Goal: Information Seeking & Learning: Find specific fact

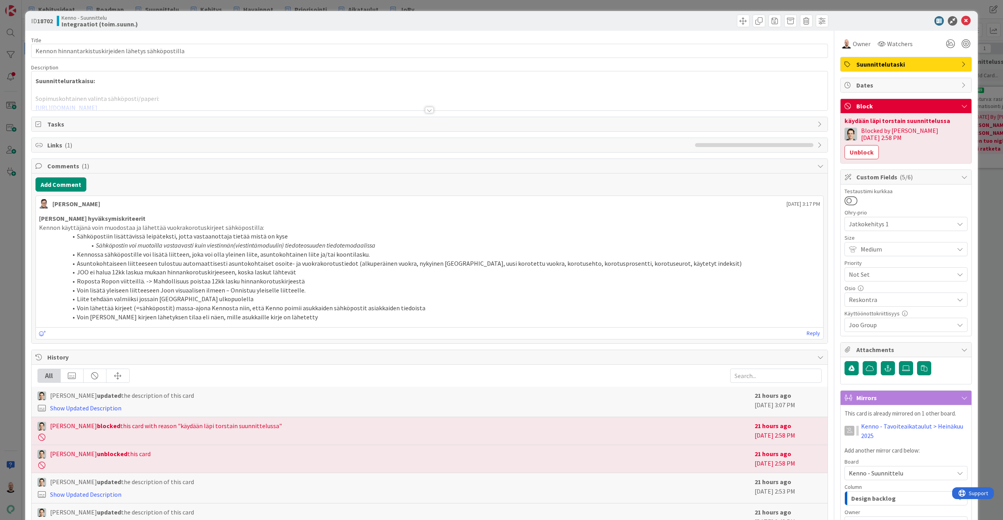
click at [432, 110] on div at bounding box center [429, 110] width 9 height 6
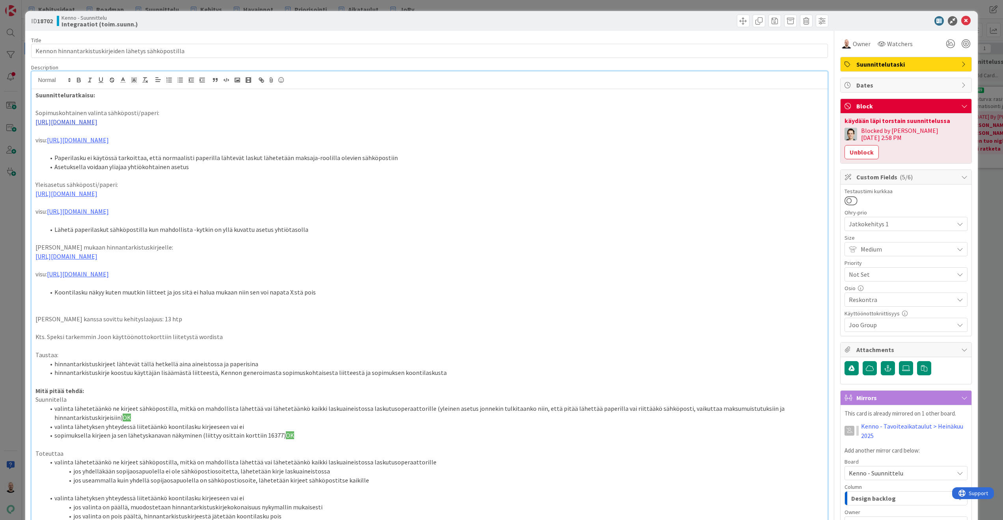
click at [97, 123] on link "[URL][DOMAIN_NAME]" at bounding box center [66, 122] width 62 height 8
click at [332, 134] on link "https://www.figma.com/proto/s06ePFuGvSFkRRSBp8p43G/Reskontra?content-scaling=fi…" at bounding box center [347, 136] width 54 height 10
click at [739, 159] on li "Paperilasku ei käytössä tarkoittaa, että normaalisti paperilla lähtevät laskut …" at bounding box center [434, 157] width 779 height 9
click at [109, 207] on link "[URL][DOMAIN_NAME]" at bounding box center [78, 211] width 62 height 8
click at [210, 221] on link "[URL][DOMAIN_NAME]" at bounding box center [183, 223] width 54 height 10
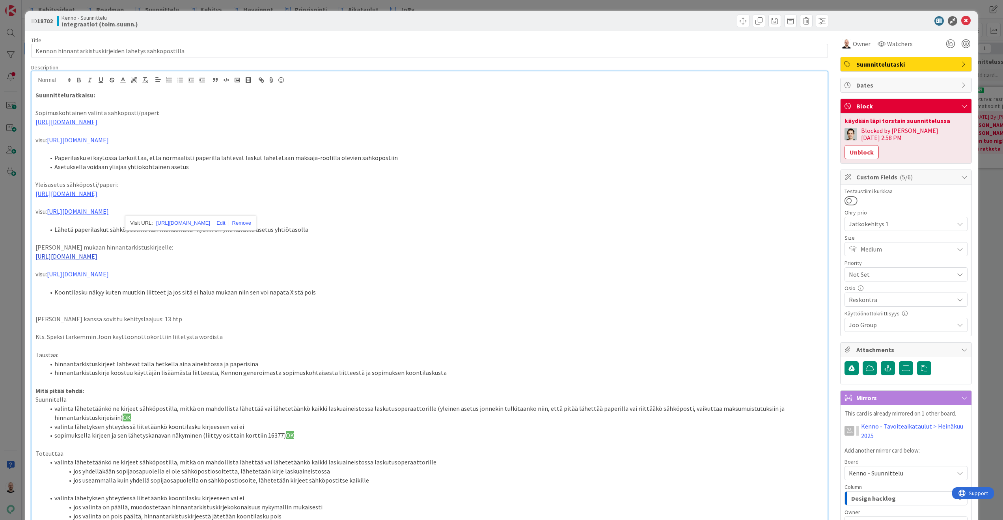
click at [97, 252] on link "[URL][DOMAIN_NAME]" at bounding box center [66, 256] width 62 height 8
click at [344, 263] on link "https://www.figma.com/proto/s06ePFuGvSFkRRSBp8p43G/Reskontra?content-scaling=fi…" at bounding box center [347, 266] width 54 height 10
click at [415, 350] on p "Taustaa:" at bounding box center [429, 354] width 788 height 9
click at [619, 6] on div "ID 18702 Kenno - Suunnittelu Integraatiot (toim.suunn.) Title 53 / 128 Kennon h…" at bounding box center [501, 260] width 1003 height 520
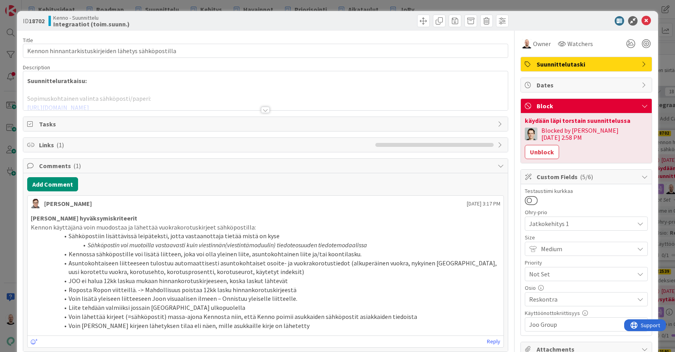
click at [265, 110] on div at bounding box center [265, 110] width 9 height 6
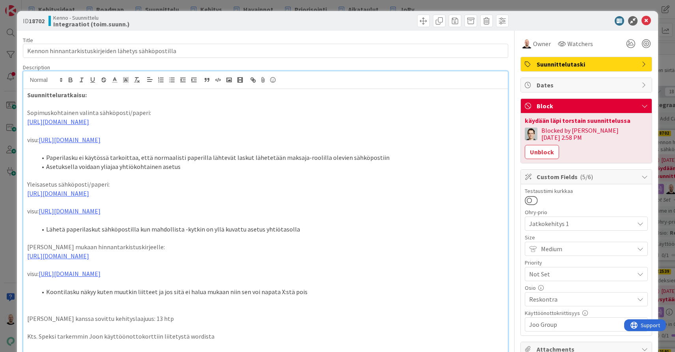
scroll to position [3, 0]
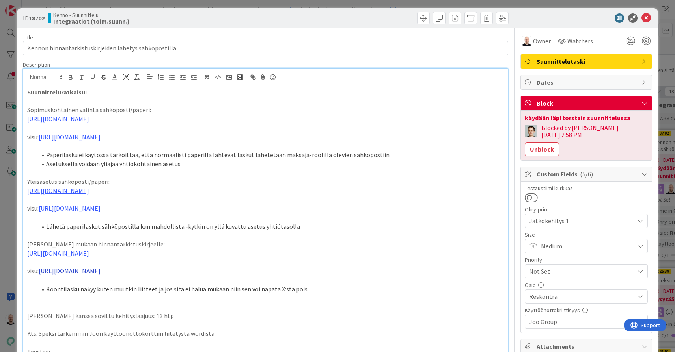
click at [101, 275] on link "[URL][DOMAIN_NAME]" at bounding box center [70, 271] width 62 height 8
click at [199, 302] on link "[URL][DOMAIN_NAME]" at bounding box center [177, 307] width 54 height 10
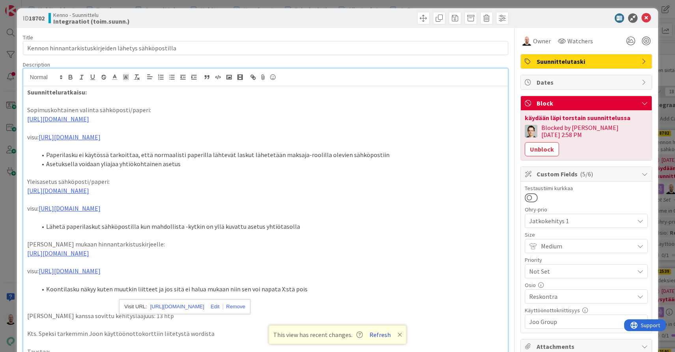
click at [378, 335] on button "Refresh" at bounding box center [380, 335] width 27 height 10
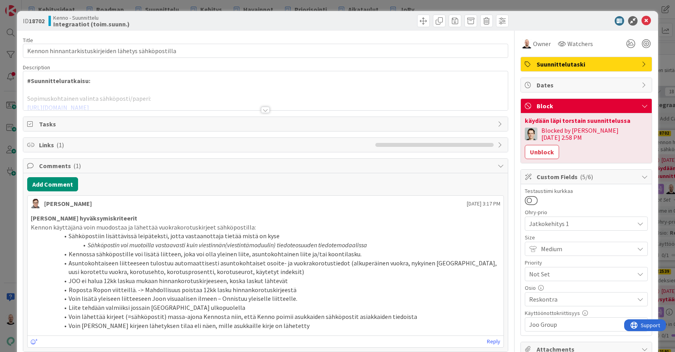
click at [267, 109] on div at bounding box center [265, 110] width 9 height 6
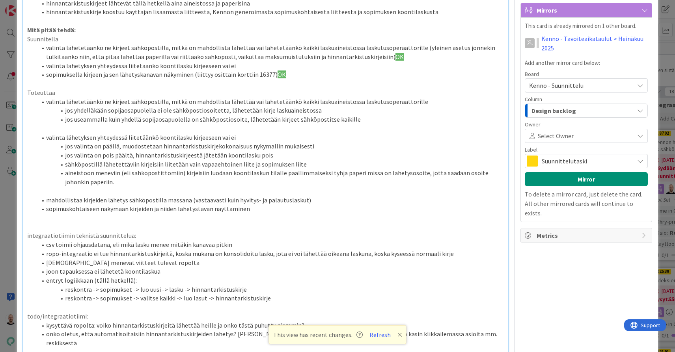
scroll to position [391, 0]
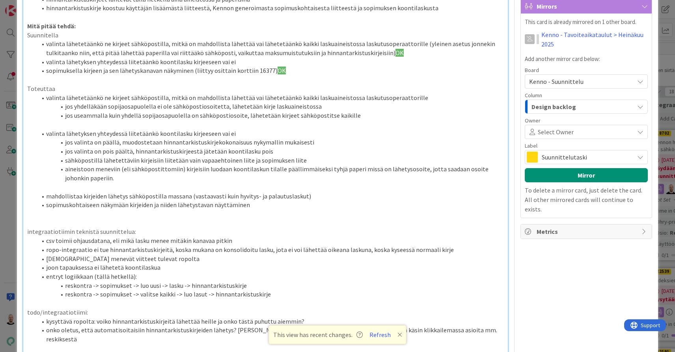
drag, startPoint x: 267, startPoint y: 85, endPoint x: 289, endPoint y: 85, distance: 22.1
click at [289, 75] on li "sopimuksella kirjeen ja sen lähetyskanavan näkyminen (liittyy osittain korttiin…" at bounding box center [270, 70] width 467 height 9
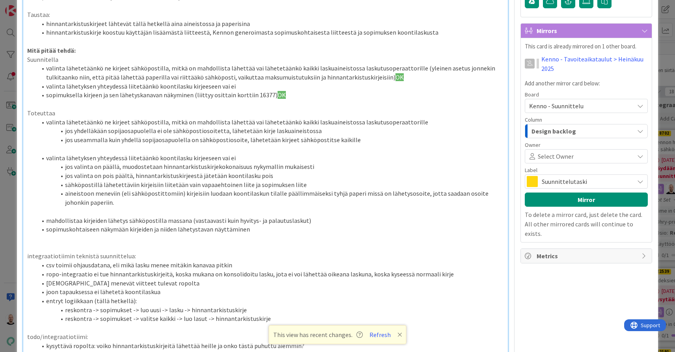
scroll to position [366, 0]
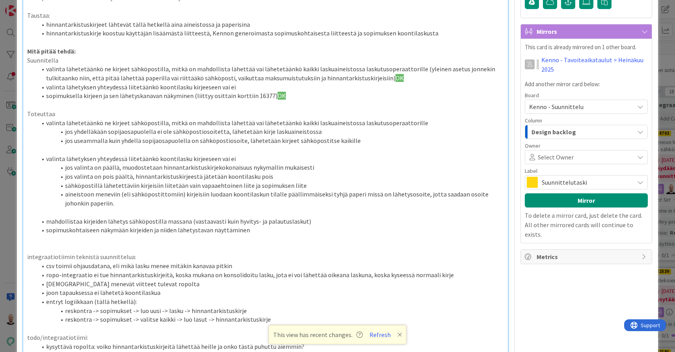
click at [289, 101] on li "sopimuksella kirjeen ja sen lähetyskanavan näkyminen (liittyy osittain korttiin…" at bounding box center [270, 95] width 467 height 9
click at [273, 110] on p at bounding box center [265, 105] width 477 height 9
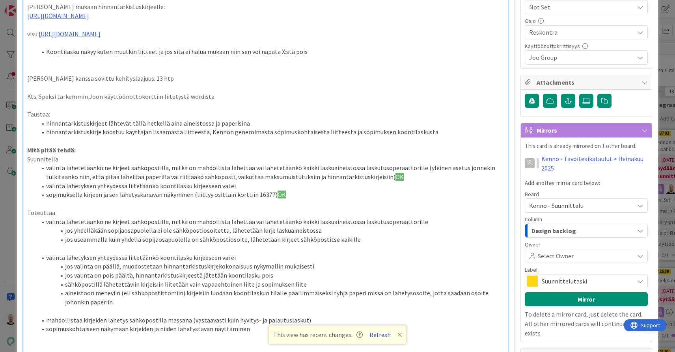
click at [380, 334] on button "Refresh" at bounding box center [380, 335] width 27 height 10
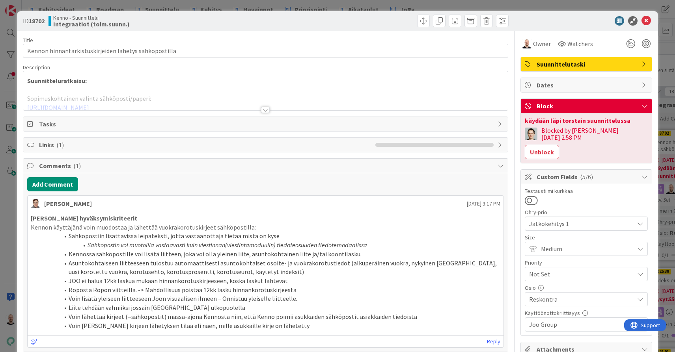
click at [266, 110] on div at bounding box center [265, 110] width 9 height 6
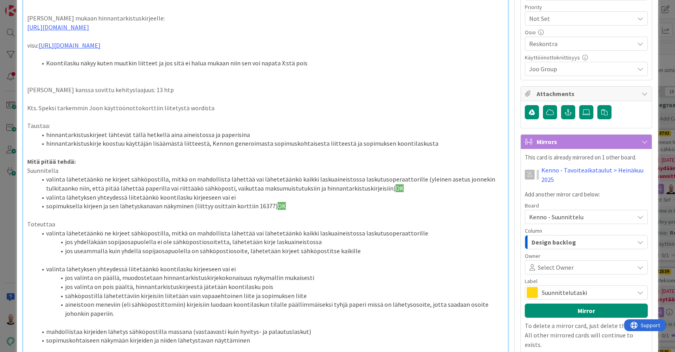
scroll to position [273, 0]
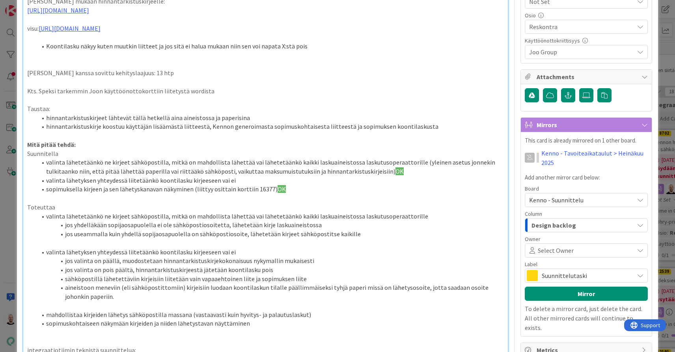
drag, startPoint x: 268, startPoint y: 203, endPoint x: 289, endPoint y: 203, distance: 21.3
click at [289, 194] on li "sopimuksella kirjeen ja sen lähetyskanavan näkyminen (liittyy osittain korttiin…" at bounding box center [270, 189] width 467 height 9
copy li ") OK"
click at [235, 185] on li "valinta lähetyksen yhteydessä liitetäänkö koontilasku kirjeeseen vai ei" at bounding box center [270, 180] width 467 height 9
paste div
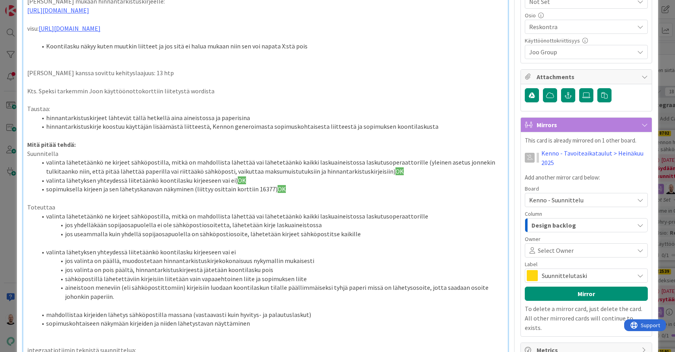
click at [231, 185] on li "valinta lähetyksen yhteydessä liitetäänkö koontilasku kirjeeseen vai ei) OK" at bounding box center [270, 180] width 467 height 9
click at [299, 194] on li "sopimuksella kirjeen ja sen lähetyskanavan näkyminen (liittyy osittain korttiin…" at bounding box center [270, 189] width 467 height 9
click at [294, 194] on li "sopimuksella kirjeen ja sen lähetyskanavan näkyminen (liittyy osittain korttiin…" at bounding box center [270, 189] width 467 height 9
click at [293, 194] on li "sopimuksella kirjeen ja sen lähetyskanavan näkyminen (liittyy osittain korttiin…" at bounding box center [270, 189] width 467 height 9
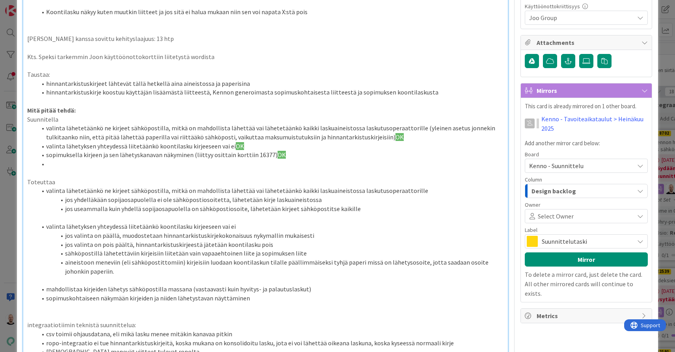
scroll to position [308, 0]
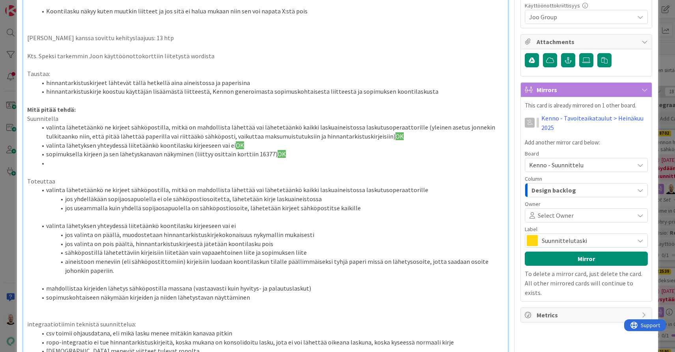
click at [185, 168] on li at bounding box center [270, 163] width 467 height 9
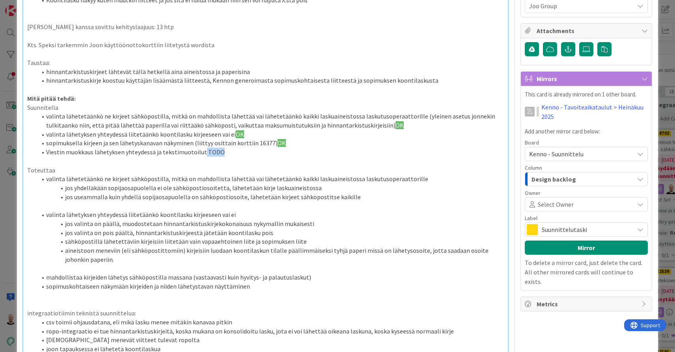
drag, startPoint x: 201, startPoint y: 165, endPoint x: 223, endPoint y: 164, distance: 21.7
click at [223, 157] on li "Viestin muokkaus lähetyksen yhteydessä ja tekstimuotoilut TODO" at bounding box center [270, 152] width 467 height 9
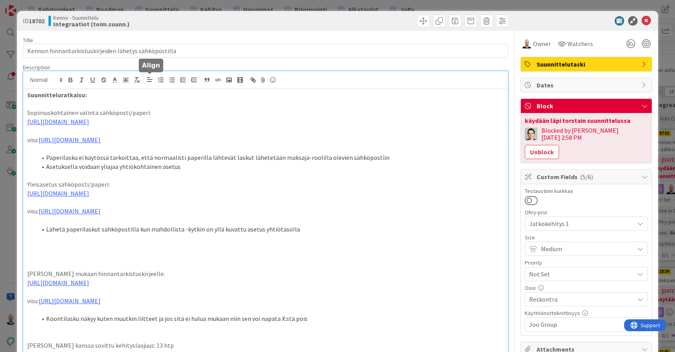
scroll to position [0, 0]
click at [124, 80] on icon at bounding box center [125, 79] width 7 height 7
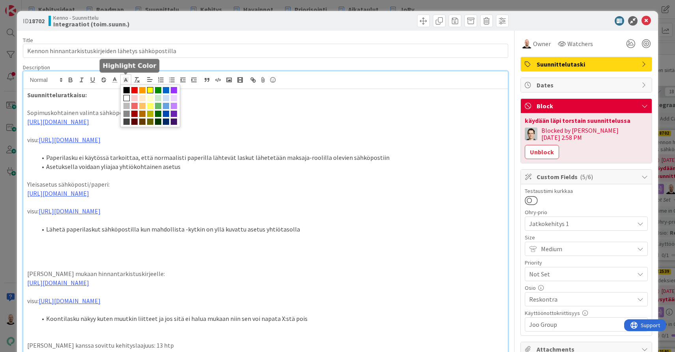
click at [147, 87] on span at bounding box center [150, 90] width 6 height 6
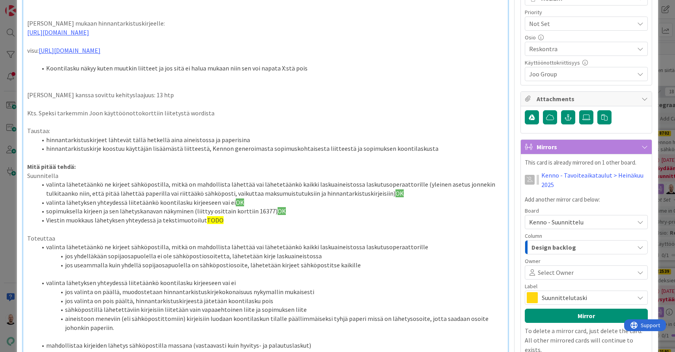
scroll to position [258, 0]
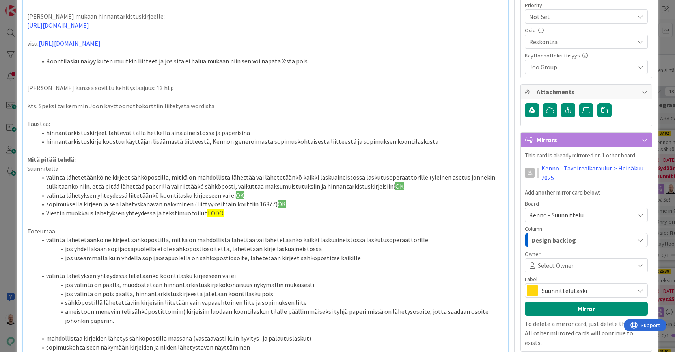
click at [233, 209] on li "sopimuksella kirjeen ja sen lähetyskanavan näkyminen (liittyy osittain korttiin…" at bounding box center [270, 204] width 467 height 9
click at [200, 218] on li "Viestin muokkaus lähetyksen yhteydessä ja tekstimuotoilut TODO" at bounding box center [270, 213] width 467 height 9
click at [240, 227] on p at bounding box center [265, 222] width 477 height 9
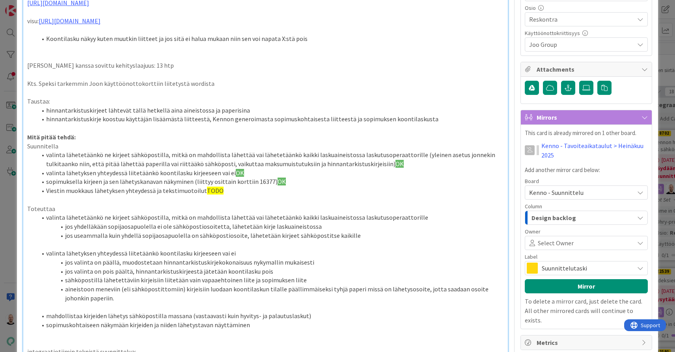
click at [225, 195] on li "Viestin muokkaus lähetyksen yhteydessä ja tekstimuotoilut TODO" at bounding box center [270, 190] width 467 height 9
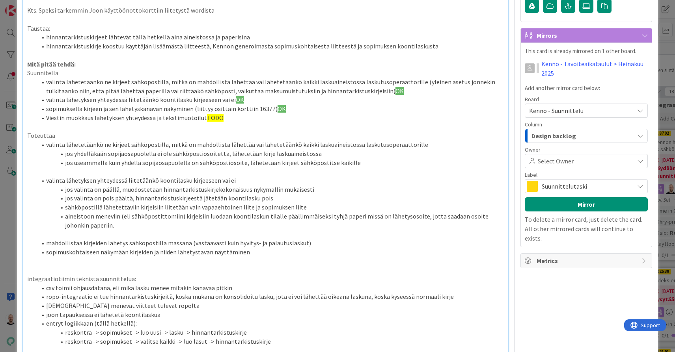
scroll to position [369, 0]
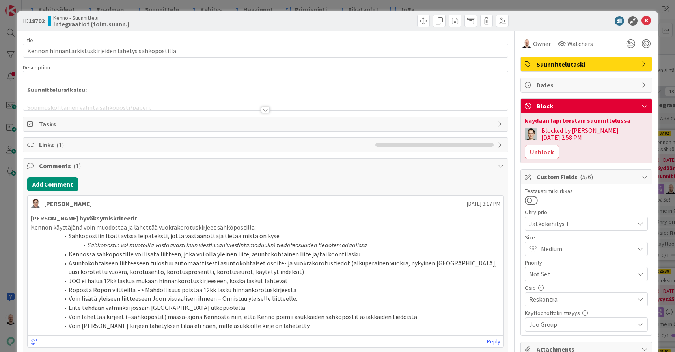
click at [264, 112] on div at bounding box center [265, 110] width 9 height 6
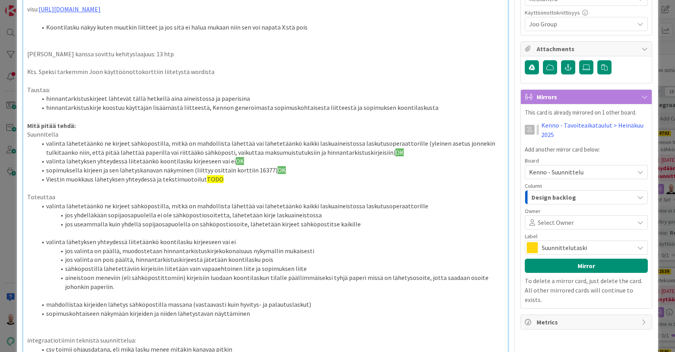
scroll to position [364, 0]
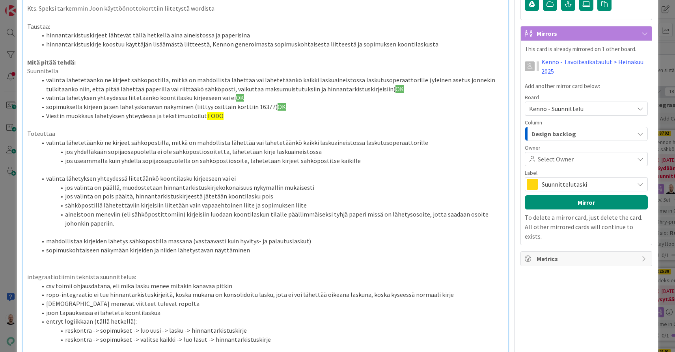
click at [235, 121] on li "Viestin muokkaus lähetyksen yhteydessä ja tekstimuotoilut TODO" at bounding box center [270, 116] width 467 height 9
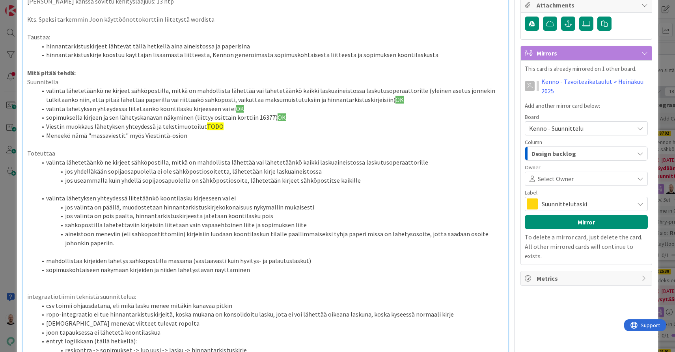
scroll to position [344, 0]
click at [228, 141] on li "Meneekö nämä "massaviestit" myös Viestintä-osion" at bounding box center [270, 136] width 467 height 9
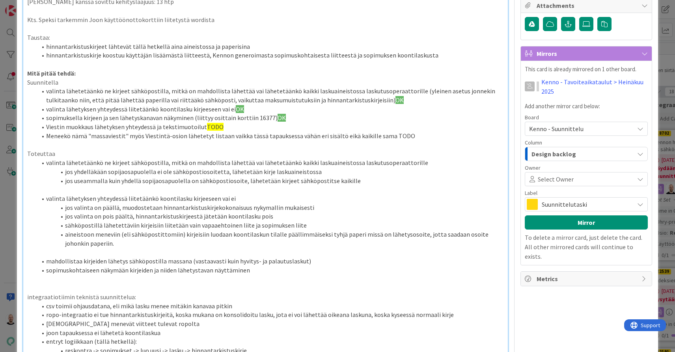
drag, startPoint x: 203, startPoint y: 141, endPoint x: 220, endPoint y: 141, distance: 16.6
click at [220, 132] on li "Viestin muokkaus lähetyksen yhteydessä ja tekstimuotoilut TODO" at bounding box center [270, 127] width 467 height 9
copy li "Viestin muokkaus lähetyksen yhteydessä ja tekstimuotoilut TODO"
drag, startPoint x: 385, startPoint y: 150, endPoint x: 407, endPoint y: 150, distance: 21.7
click at [407, 141] on li "Meneekö nämä "massaviestit" myös Viestintä-osion lähetetyt listaan vaikka tässä…" at bounding box center [270, 136] width 467 height 9
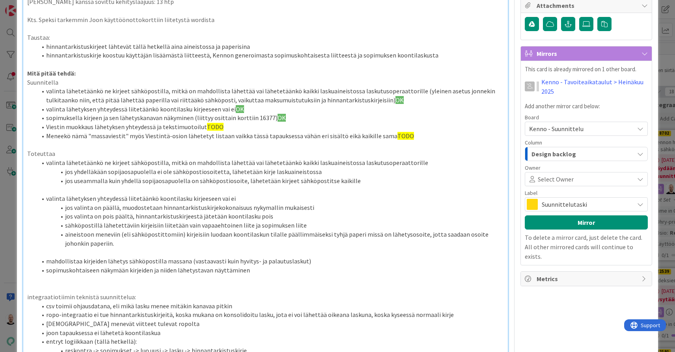
click at [412, 141] on li "Meneekö nämä "massaviestit" myös Viestintä-osion lähetetyt listaan vaikka tässä…" at bounding box center [270, 136] width 467 height 9
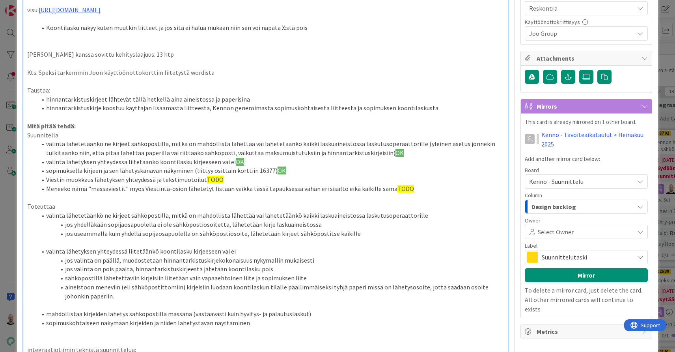
scroll to position [267, 0]
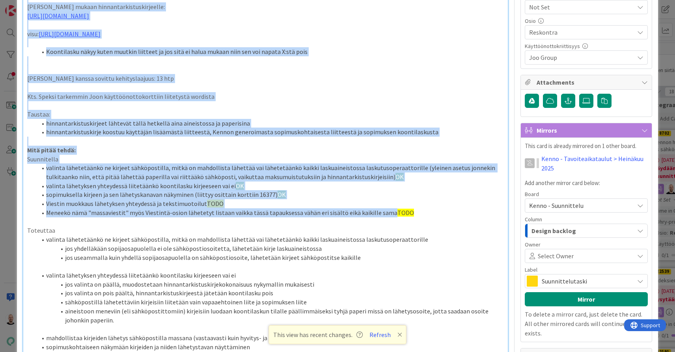
click at [383, 218] on li "Meneekö nämä "massaviestit" myös Viestintä-osion lähetetyt listaan vaikka tässä…" at bounding box center [270, 213] width 467 height 9
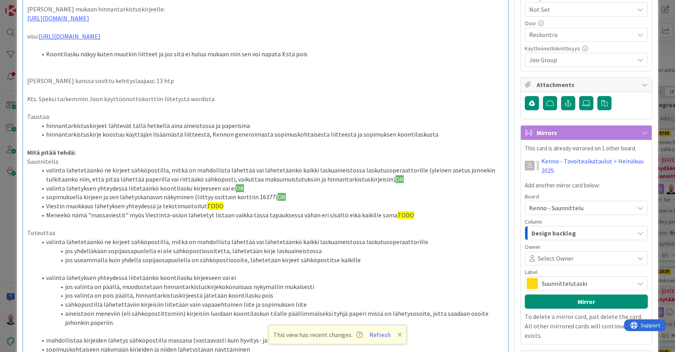
scroll to position [277, 0]
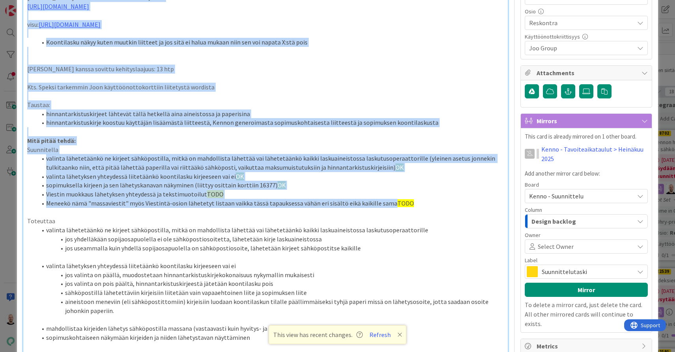
drag, startPoint x: 47, startPoint y: 217, endPoint x: 382, endPoint y: 216, distance: 335.4
drag, startPoint x: 382, startPoint y: 217, endPoint x: 282, endPoint y: 225, distance: 100.4
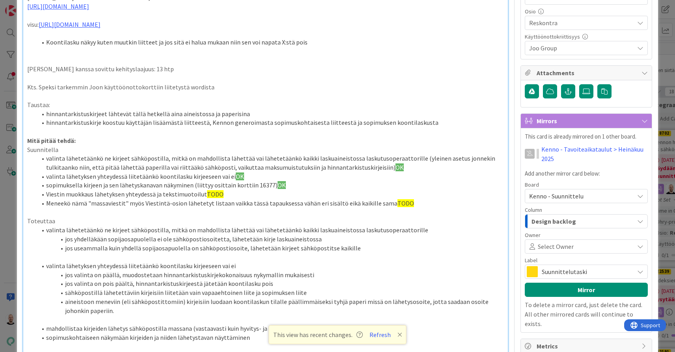
click at [282, 217] on p at bounding box center [265, 212] width 477 height 9
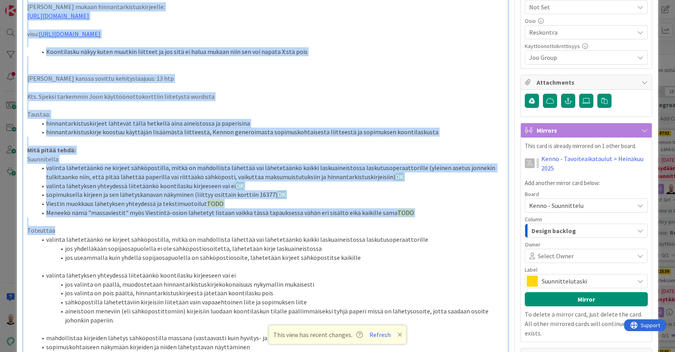
drag, startPoint x: 383, startPoint y: 219, endPoint x: 182, endPoint y: 242, distance: 202.4
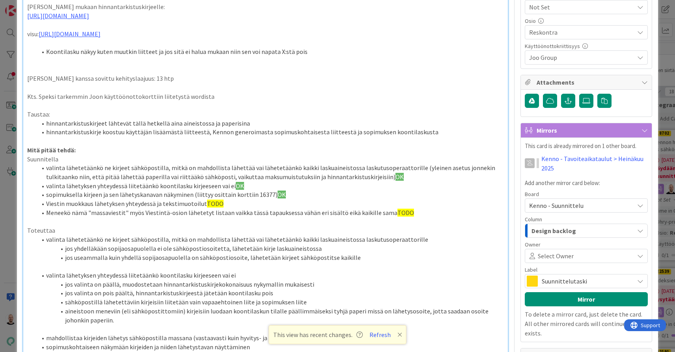
click at [182, 235] on p "Toteuttaa" at bounding box center [265, 230] width 477 height 9
drag, startPoint x: 48, startPoint y: 225, endPoint x: 385, endPoint y: 225, distance: 336.6
click at [397, 217] on span "TODO" at bounding box center [405, 213] width 17 height 8
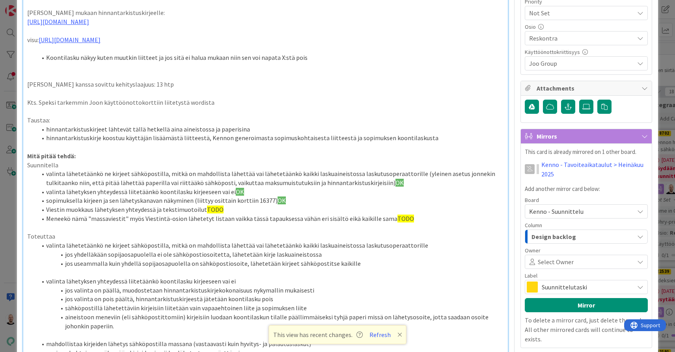
scroll to position [262, 0]
click at [383, 223] on li "Meneekö nämä "massaviestit" myös Viestintä-osion lähetetyt listaan vaikka tässä…" at bounding box center [270, 218] width 467 height 9
click at [381, 342] on div "This view has recent changes. Refresh" at bounding box center [338, 335] width 138 height 19
click at [381, 331] on button "Refresh" at bounding box center [380, 335] width 27 height 10
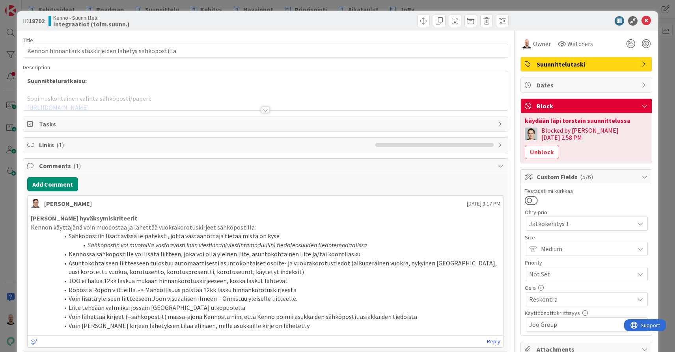
click at [264, 110] on div at bounding box center [265, 110] width 9 height 6
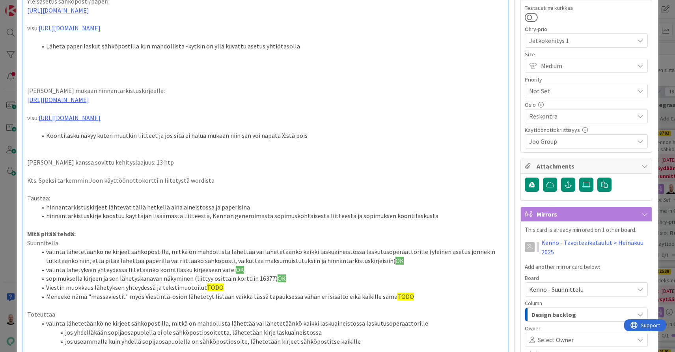
scroll to position [227, 0]
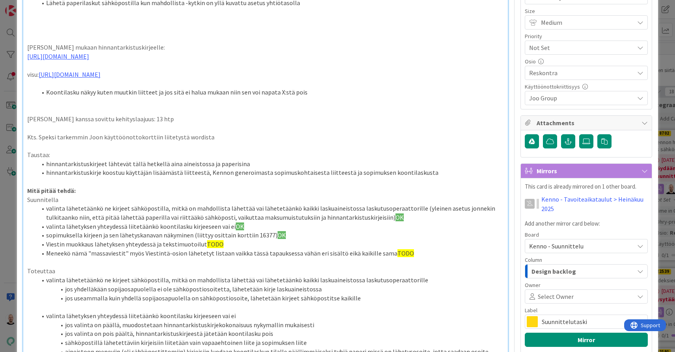
click at [383, 258] on li "Meneekö nämä "massaviestit" myös Viestintä-osion lähetetyt listaan vaikka tässä…" at bounding box center [270, 253] width 467 height 9
drag, startPoint x: 326, startPoint y: 269, endPoint x: 240, endPoint y: 267, distance: 85.6
click at [240, 258] on li "Meneekö nämä "massaviestit" myös Viestintä-osion lähetetyt listaan vaikka tässä…" at bounding box center [270, 253] width 467 height 9
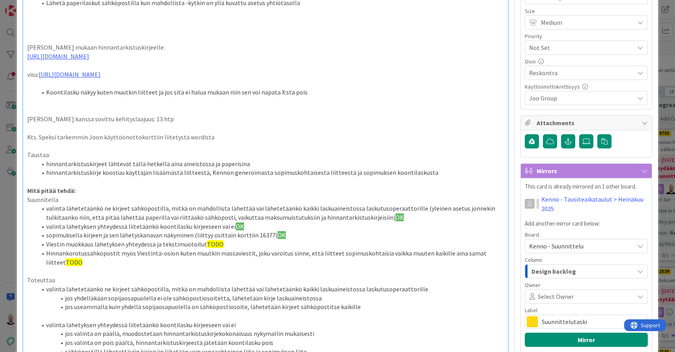
click at [165, 266] on li "Hinnankorotussähköpostit myös Viestintä-osion kuten muutkin massaviestit, joku …" at bounding box center [270, 258] width 467 height 18
click at [276, 267] on li "Hinnankorotussähköpostit myös Viestintä-osioon kuten muutkin massaviestit, joku…" at bounding box center [270, 258] width 467 height 18
click at [302, 267] on li "Hinnankorotussähköpostit myös Viestintä-osioon kuten muutkin massaviestit, joku…" at bounding box center [270, 258] width 467 height 18
click at [350, 267] on li "Hinnankorotussähköpostit myös Viestintä-osioon kuten muutkin massaviestit, joku…" at bounding box center [270, 258] width 467 height 18
click at [434, 267] on li "Hinnankorotussähköpostit myös Viestintä-osioon kuten muutkin massaviestit, joku…" at bounding box center [270, 258] width 467 height 18
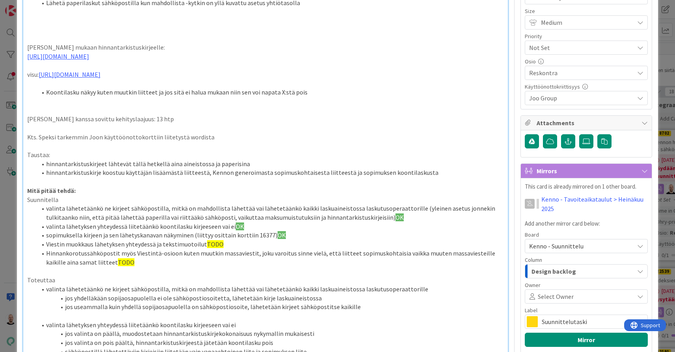
click at [419, 249] on li "Viestin muokkaus lähetyksen yhteydessä ja tekstimuotoilut TODO" at bounding box center [270, 244] width 467 height 9
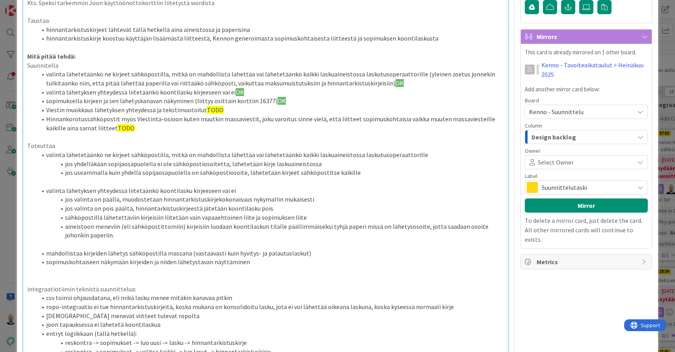
scroll to position [337, 0]
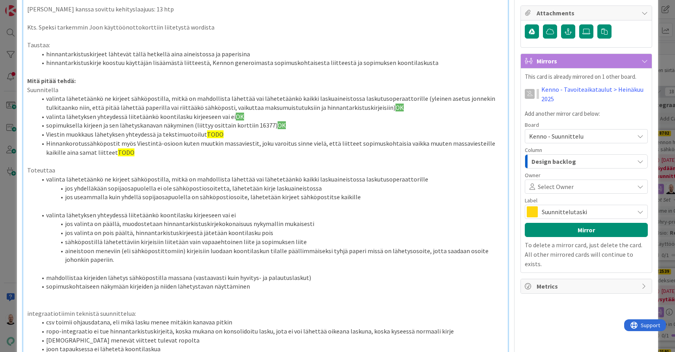
click at [374, 157] on li "Hinnankorotussähköpostit myös Viestintä-osioon kuten muutkin massaviestit, joku…" at bounding box center [270, 148] width 467 height 18
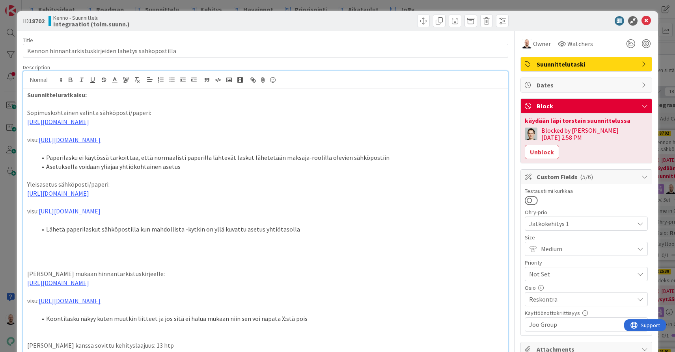
scroll to position [0, 0]
click at [93, 270] on p at bounding box center [265, 265] width 477 height 9
click at [41, 261] on p at bounding box center [265, 256] width 477 height 9
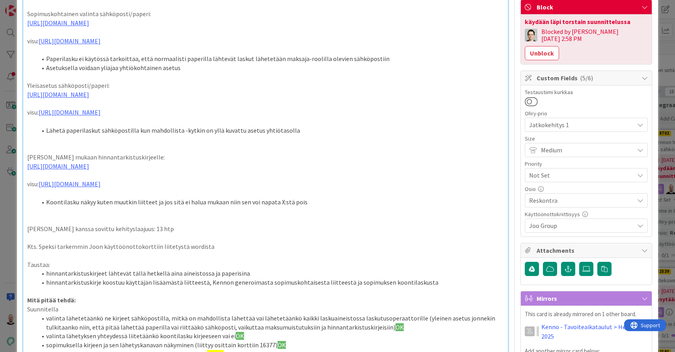
scroll to position [97, 0]
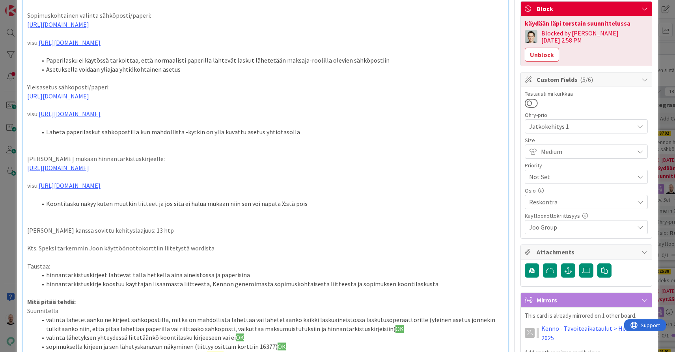
click at [85, 217] on p at bounding box center [265, 212] width 477 height 9
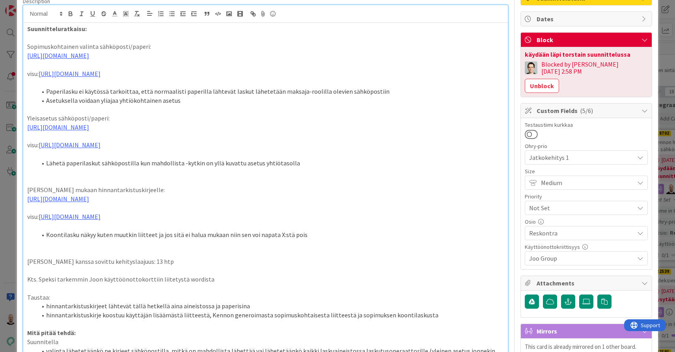
scroll to position [28, 0]
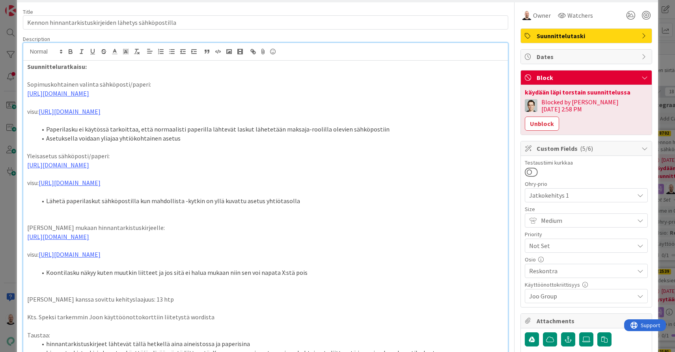
click at [52, 150] on p at bounding box center [265, 147] width 477 height 9
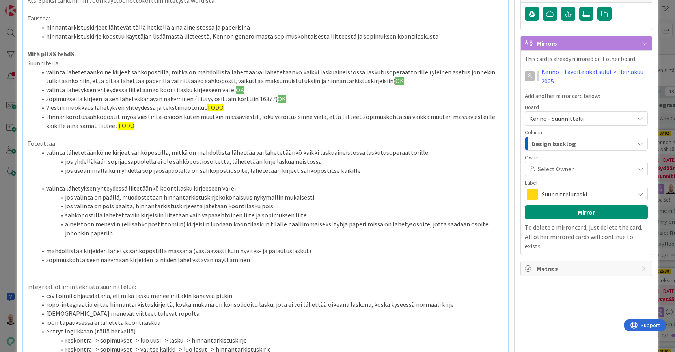
scroll to position [267, 0]
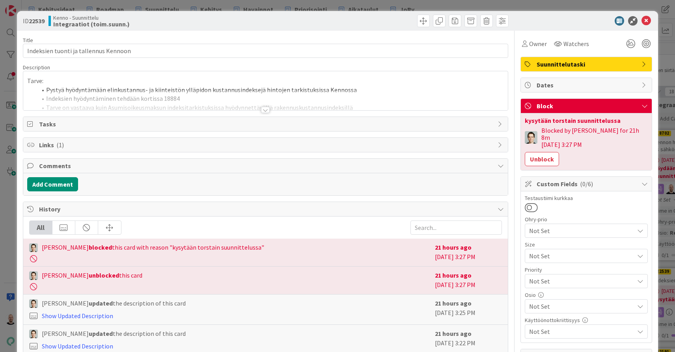
click at [266, 110] on div at bounding box center [265, 110] width 9 height 6
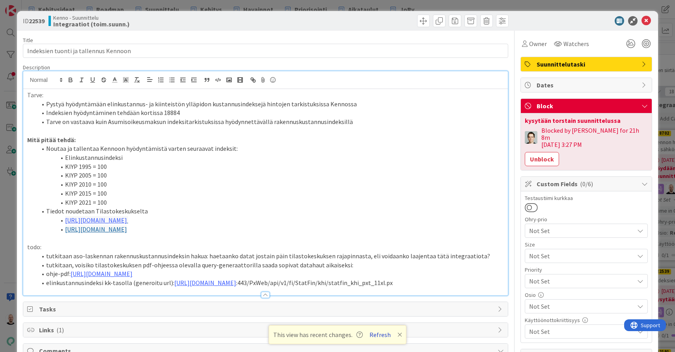
click at [380, 333] on button "Refresh" at bounding box center [380, 335] width 27 height 10
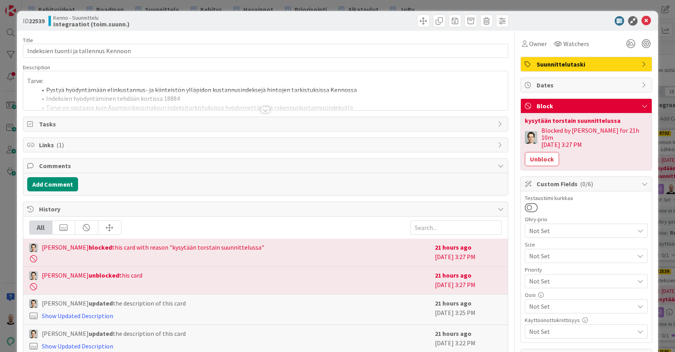
click at [265, 110] on div at bounding box center [265, 110] width 9 height 6
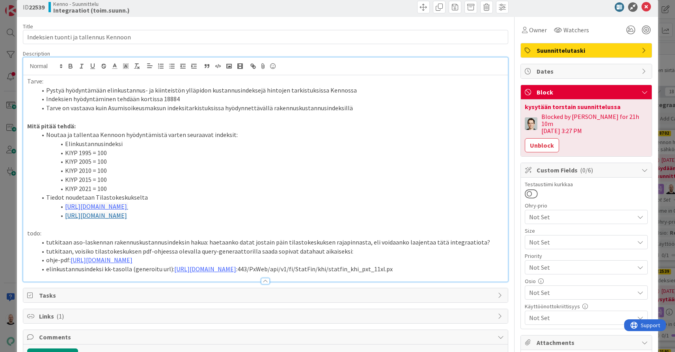
scroll to position [18, 0]
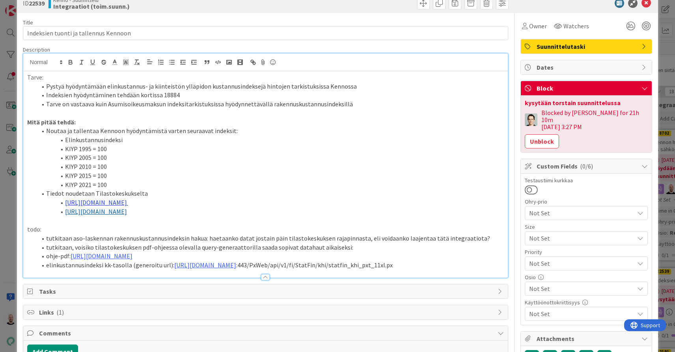
click at [88, 199] on link "[URL][DOMAIN_NAME]" at bounding box center [96, 203] width 62 height 8
click at [86, 216] on link "[URL][DOMAIN_NAME]" at bounding box center [90, 214] width 54 height 10
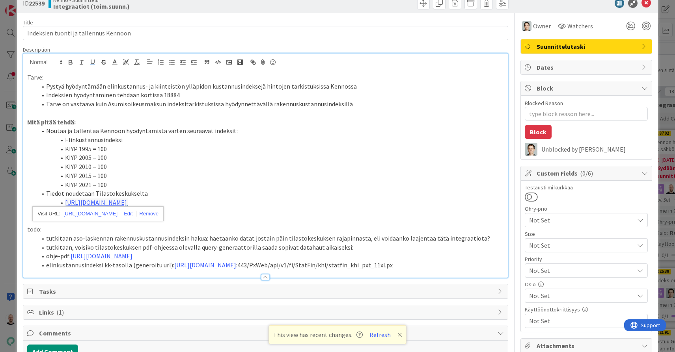
click at [372, 155] on li "KIYP 2005 = 100" at bounding box center [270, 157] width 467 height 9
click at [91, 208] on link "[URL][DOMAIN_NAME]" at bounding box center [96, 212] width 62 height 8
click at [104, 222] on link "[URL][DOMAIN_NAME]" at bounding box center [91, 223] width 54 height 10
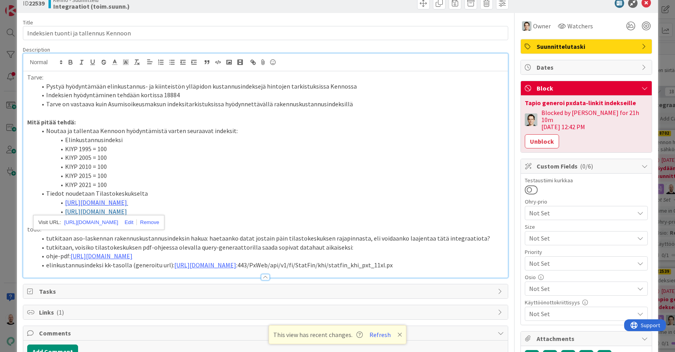
click at [426, 138] on li "Elinkustannusindeksi" at bounding box center [270, 140] width 467 height 9
click at [376, 336] on button "Refresh" at bounding box center [380, 335] width 27 height 10
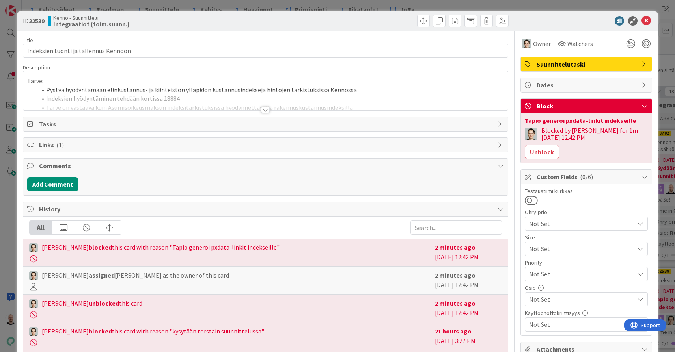
click at [264, 111] on div at bounding box center [265, 110] width 9 height 6
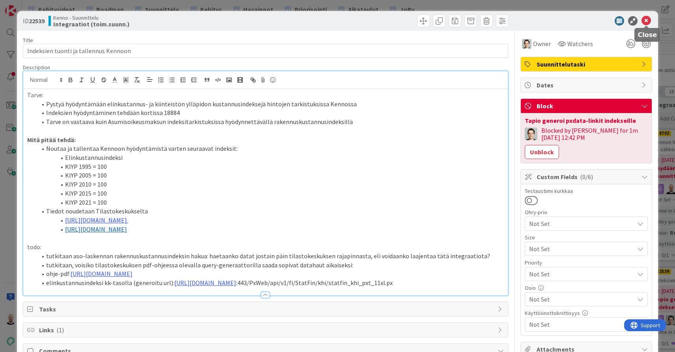
click at [646, 20] on icon at bounding box center [645, 20] width 9 height 9
